Goal: Task Accomplishment & Management: Use online tool/utility

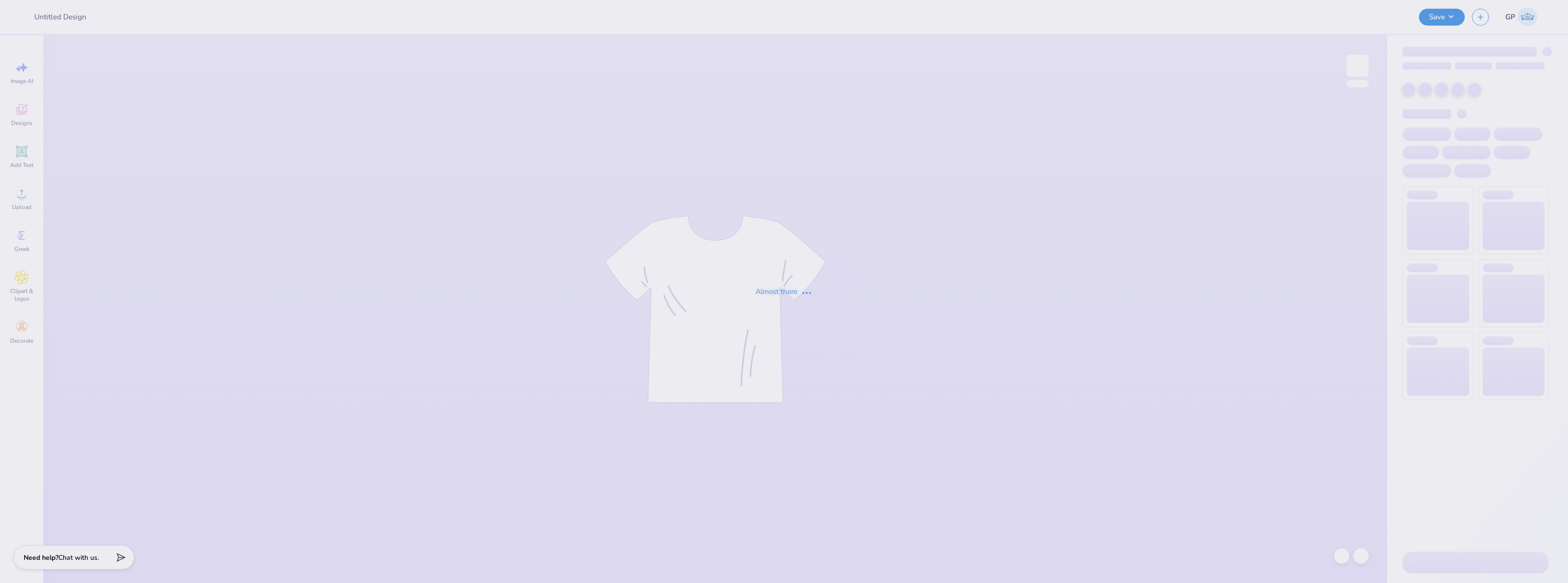
type input "[US_STATE] Tech : [PERSON_NAME]"
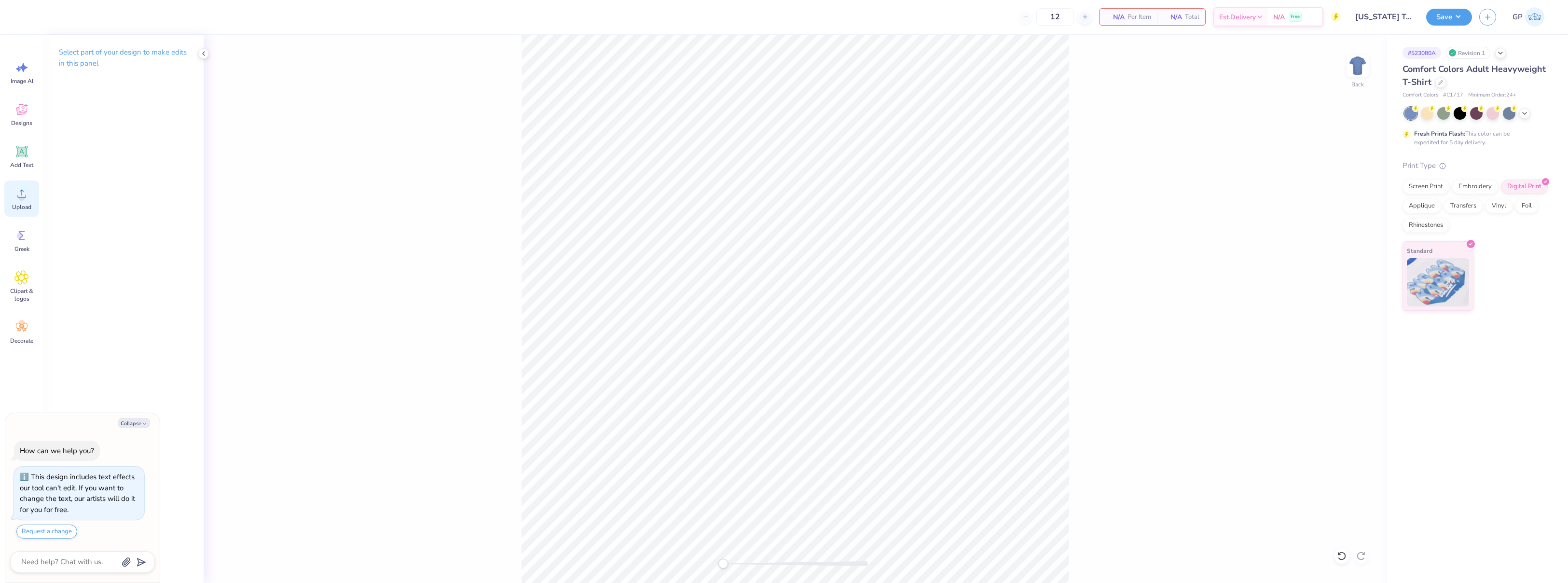
click at [26, 198] on icon at bounding box center [22, 193] width 15 height 15
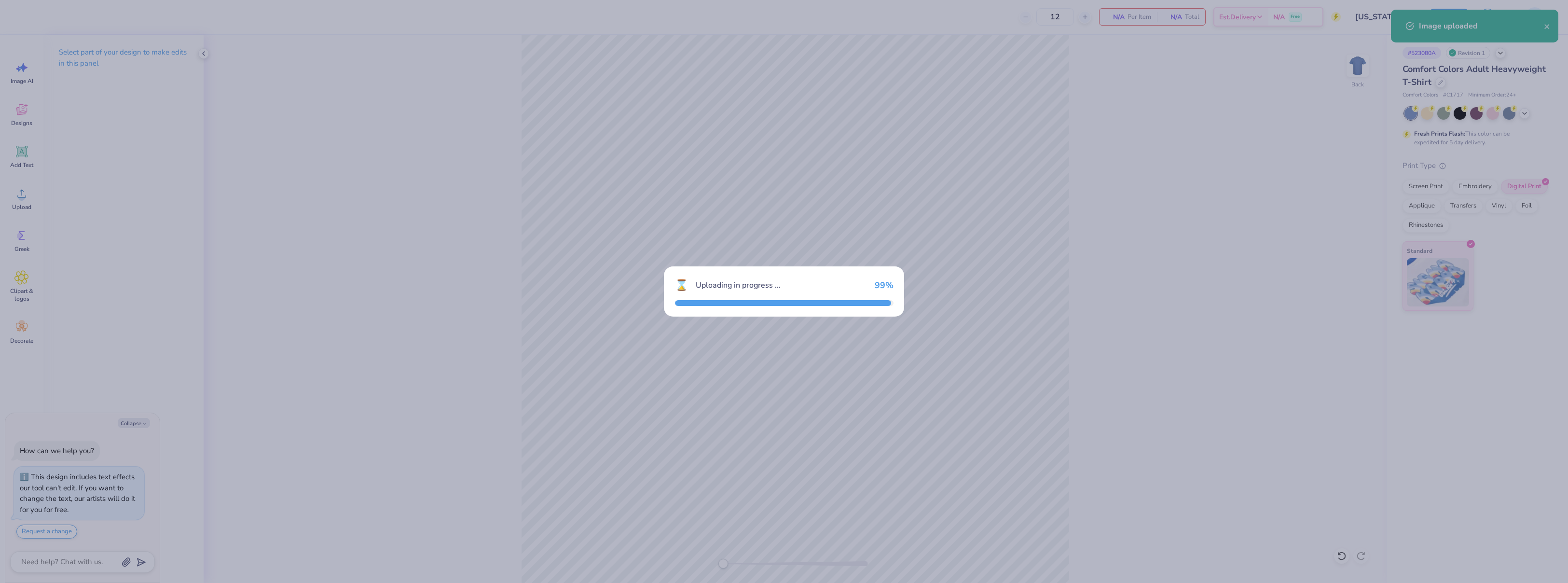
type textarea "x"
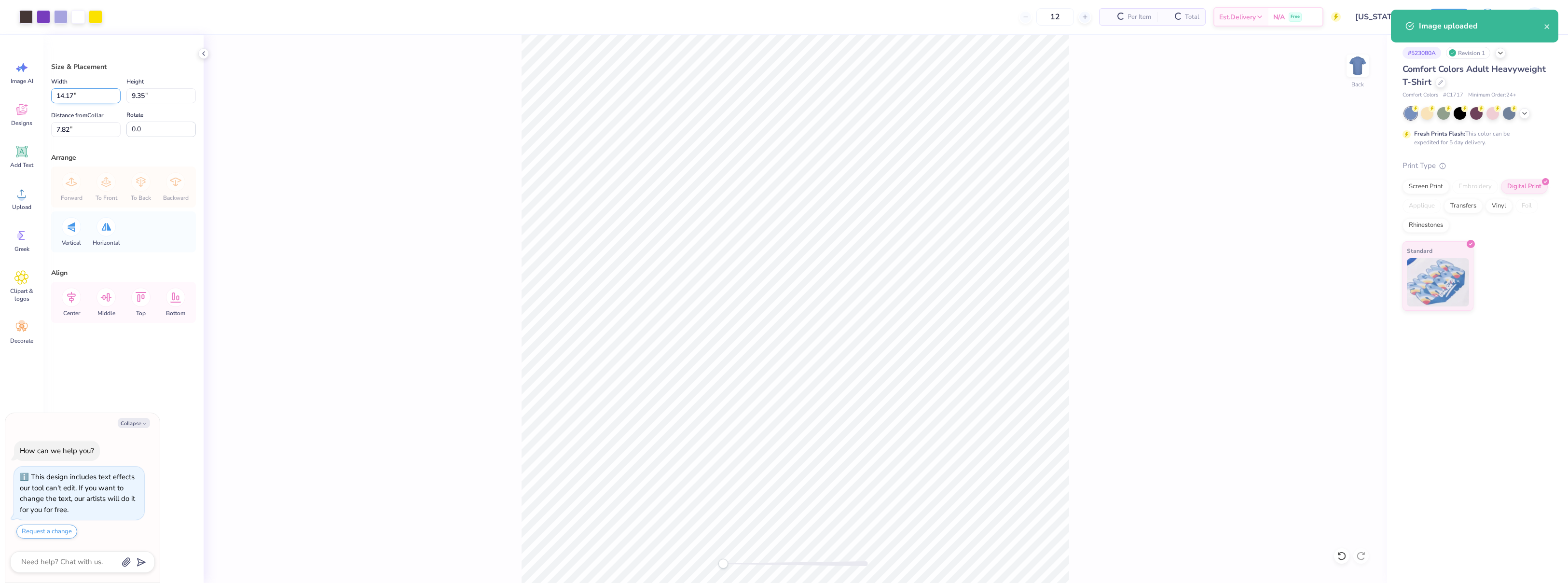
click at [75, 95] on input "14.17" at bounding box center [85, 95] width 70 height 15
type input "1"
type textarea "x"
type input "12"
type textarea "x"
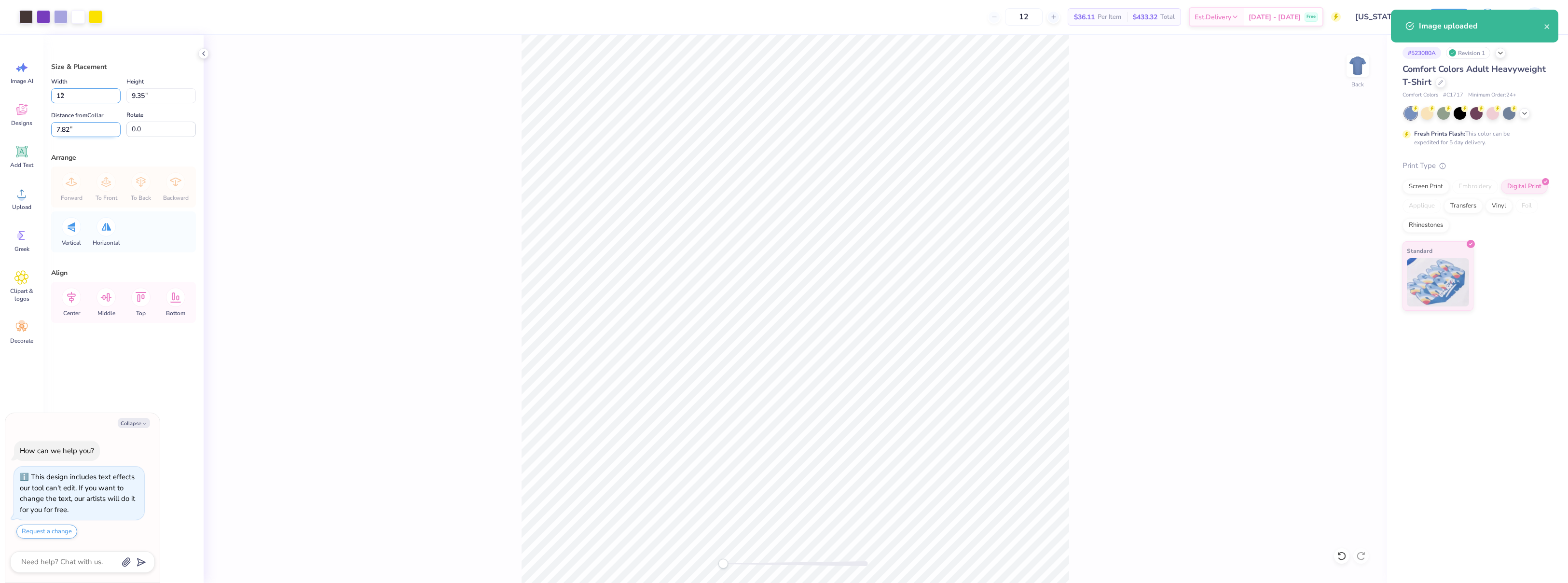
type input "12.00"
type input "7.92"
type input "8.54"
type textarea "x"
click at [83, 128] on input "8.54" at bounding box center [85, 129] width 70 height 15
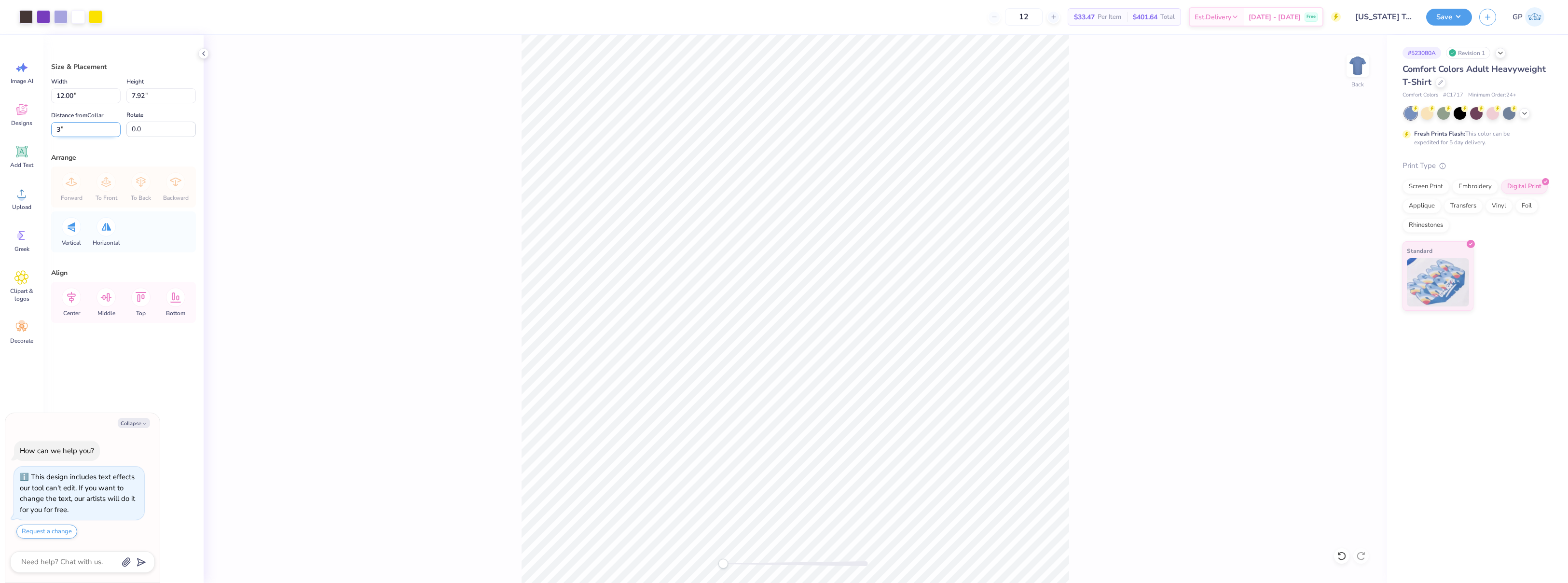
type input "3"
click at [420, 186] on div "Back" at bounding box center [795, 309] width 1184 height 548
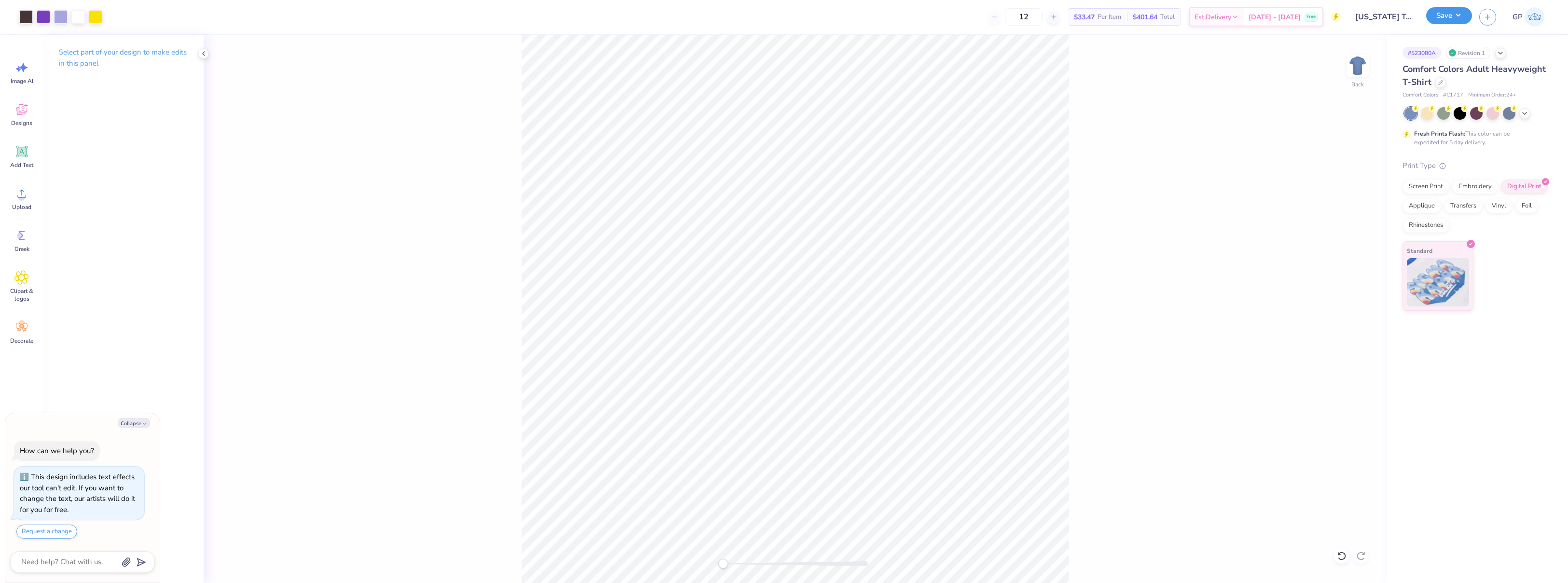
click at [1435, 15] on button "Save" at bounding box center [1449, 15] width 45 height 17
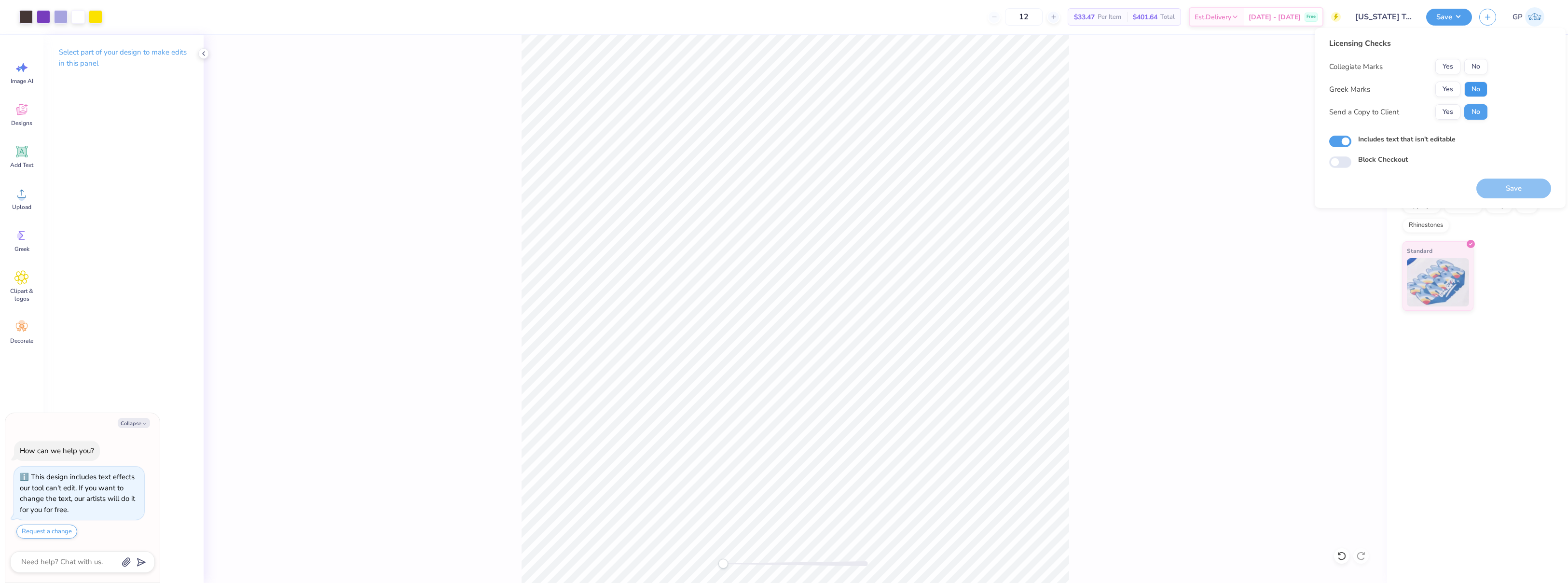
click at [1482, 85] on button "No" at bounding box center [1476, 89] width 24 height 15
click at [1479, 58] on div "Licensing Checks Collegiate Marks Yes No Greek Marks Yes No Send a Copy to Clie…" at bounding box center [1408, 82] width 158 height 89
click at [1471, 71] on button "No" at bounding box center [1476, 66] width 24 height 15
click at [1505, 178] on div "Save" at bounding box center [1514, 183] width 74 height 30
click at [1506, 183] on button "Save" at bounding box center [1514, 189] width 74 height 20
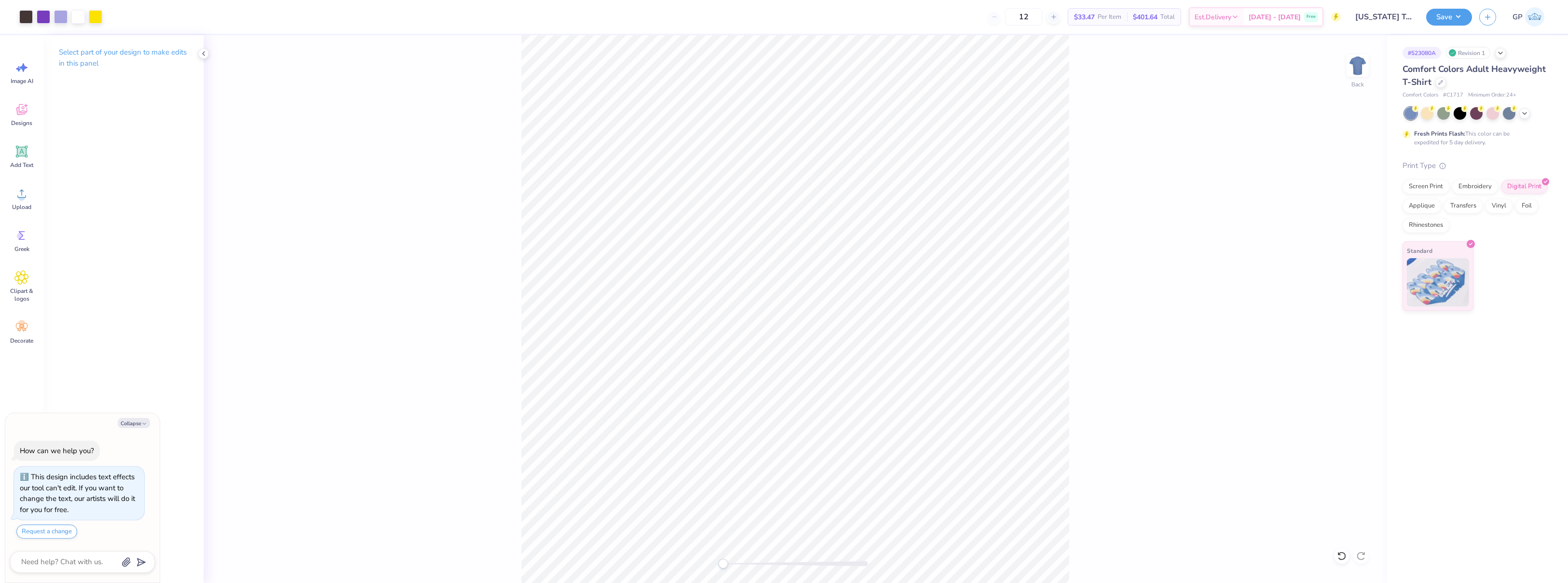
type textarea "x"
